Goal: Find specific page/section: Find specific page/section

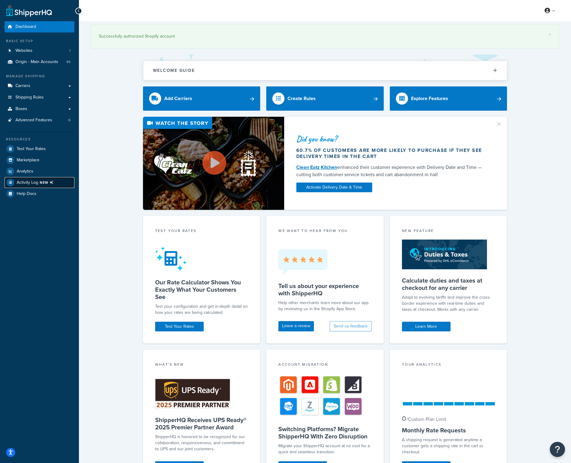
click at [42, 185] on span "NEW" at bounding box center [48, 182] width 16 height 5
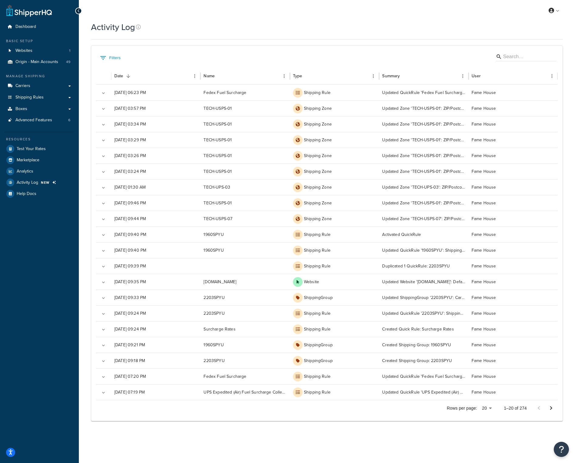
click at [80, 241] on div "Activity Log Contact Us Send Us A Message Contact Information Name * Email * Co…" at bounding box center [327, 228] width 497 height 415
click at [530, 70] on span "Logout" at bounding box center [527, 72] width 12 height 6
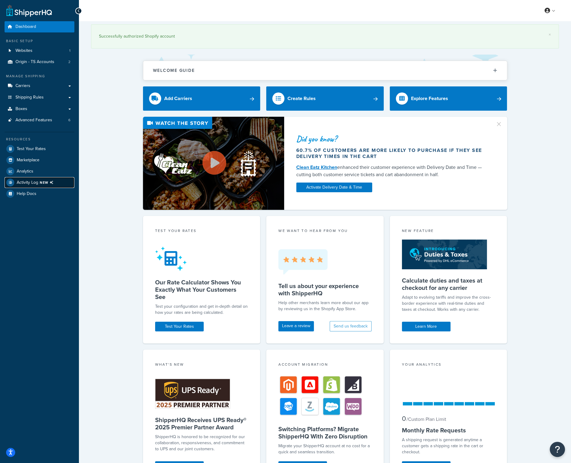
click at [39, 180] on span "Activity Log NEW" at bounding box center [36, 183] width 39 height 8
